Goal: Navigation & Orientation: Find specific page/section

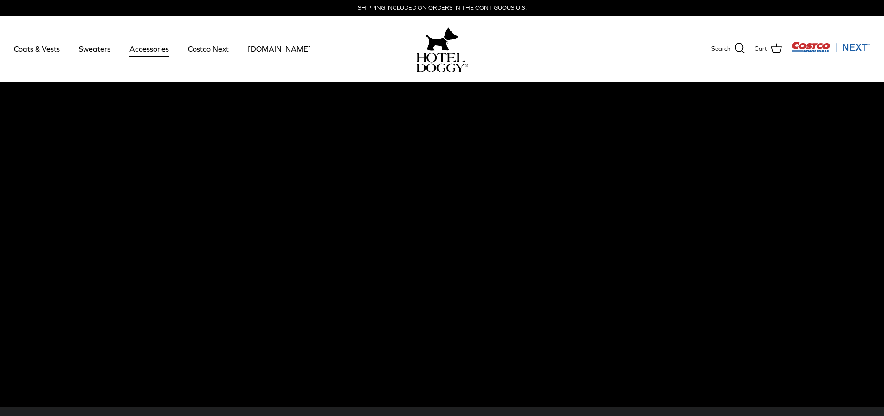
click at [141, 52] on link "Accessories" at bounding box center [149, 49] width 56 height 32
